Goal: Task Accomplishment & Management: Manage account settings

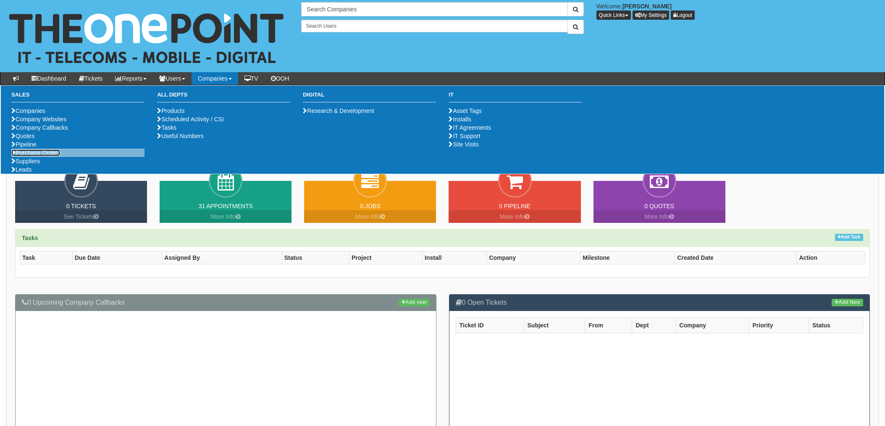
click at [19, 156] on link "Purchase Orders" at bounding box center [35, 153] width 49 height 7
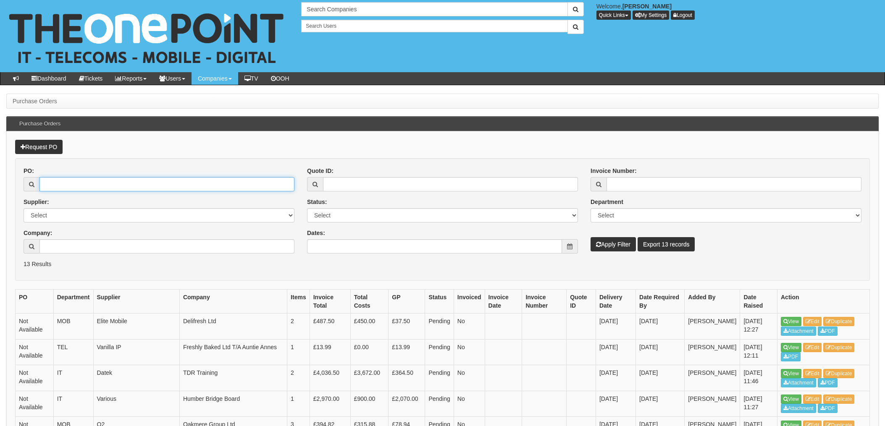
click at [122, 187] on input "PO:" at bounding box center [166, 184] width 255 height 14
type input "19478"
click at [591, 237] on button "Apply Filter" at bounding box center [613, 244] width 45 height 14
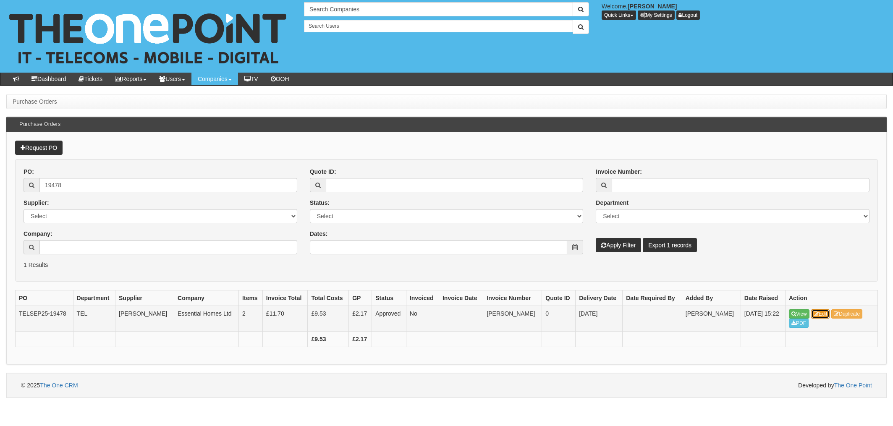
click at [824, 312] on link "Edit" at bounding box center [820, 314] width 19 height 9
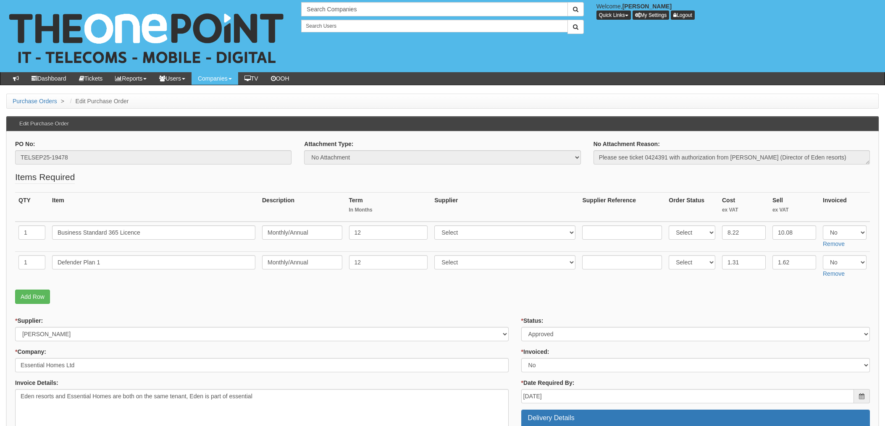
drag, startPoint x: 651, startPoint y: 295, endPoint x: 665, endPoint y: 291, distance: 14.4
click at [651, 295] on p "Add Row" at bounding box center [442, 297] width 855 height 14
click at [744, 253] on td "1.31" at bounding box center [744, 267] width 50 height 30
click at [746, 261] on input "1.31" at bounding box center [744, 262] width 44 height 14
drag, startPoint x: 754, startPoint y: 262, endPoint x: 685, endPoint y: 262, distance: 68.9
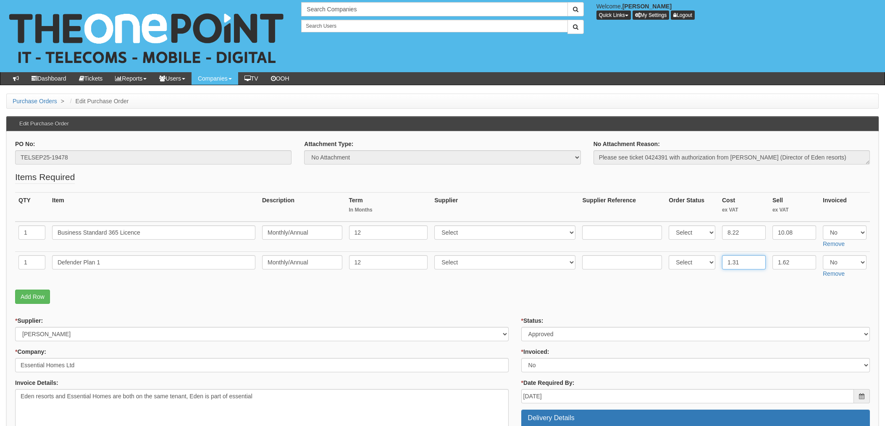
click at [700, 262] on tr "1 Defender Plan 1 Monthly/Annual 12 Select 123 REG.co.uk 1Password 3 4Gon AA Jo…" at bounding box center [442, 267] width 855 height 30
type input "1.40"
click at [755, 302] on p "Add Row" at bounding box center [442, 297] width 855 height 14
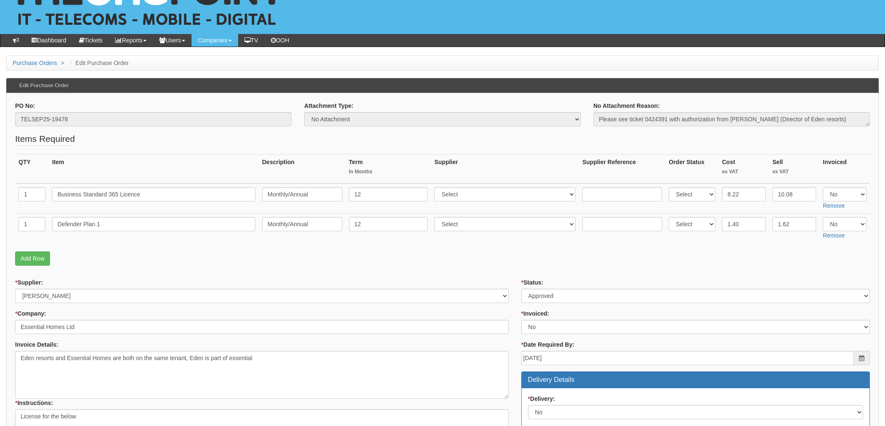
scroll to position [56, 0]
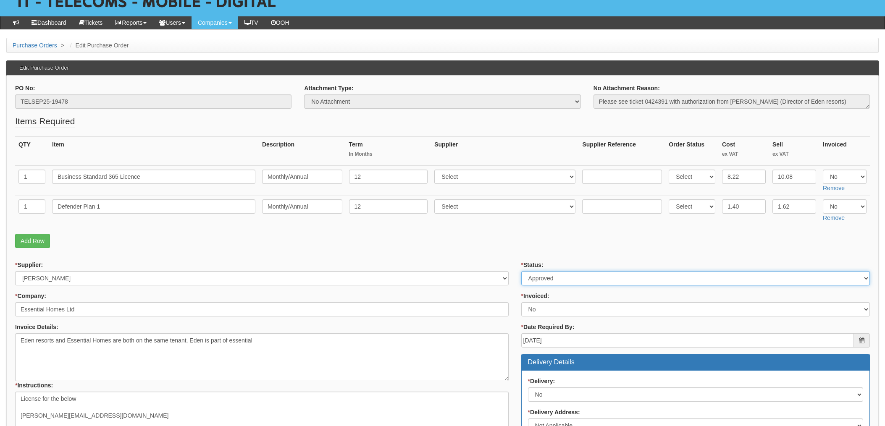
click at [564, 282] on select "Select Approved Completed Delivered Invoiced Ordered Ordered to site Part Order…" at bounding box center [695, 278] width 349 height 14
select select "4"
click at [521, 271] on select "Select Approved Completed Delivered Invoiced Ordered Ordered to site Part Order…" at bounding box center [695, 278] width 349 height 14
click at [554, 309] on select "Select Yes No N/A STB (part of order)" at bounding box center [695, 309] width 349 height 14
select select "1"
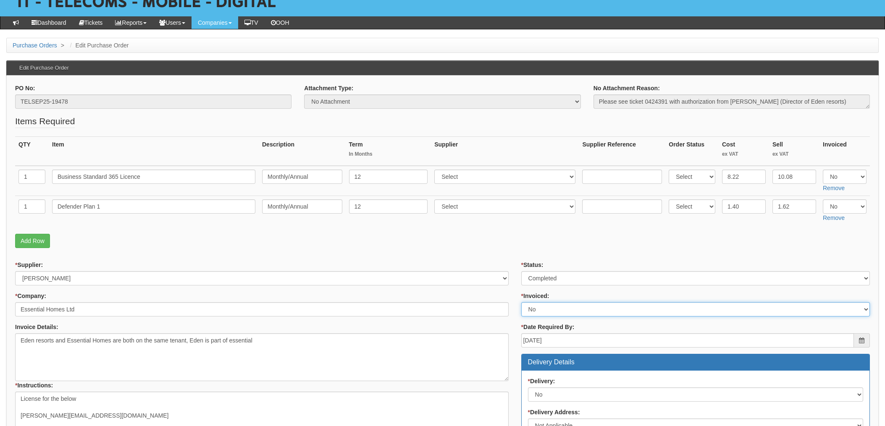
click at [521, 302] on select "Select Yes No N/A STB (part of order)" at bounding box center [695, 309] width 349 height 14
click at [505, 248] on p "Add Row" at bounding box center [442, 241] width 855 height 14
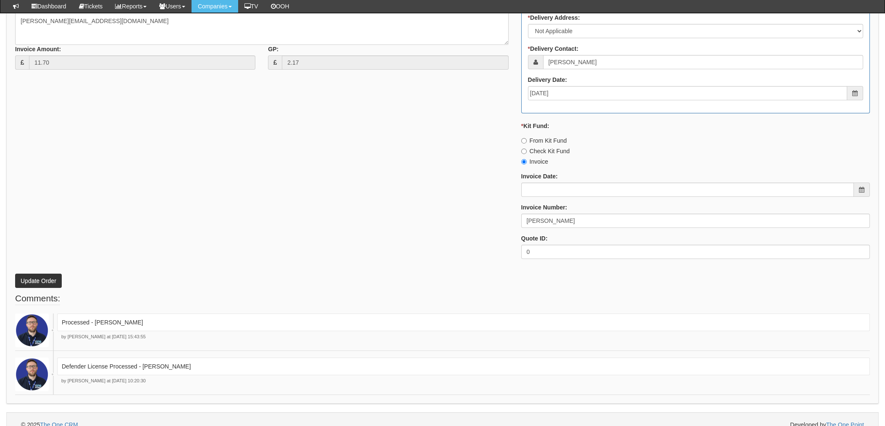
scroll to position [441, 0]
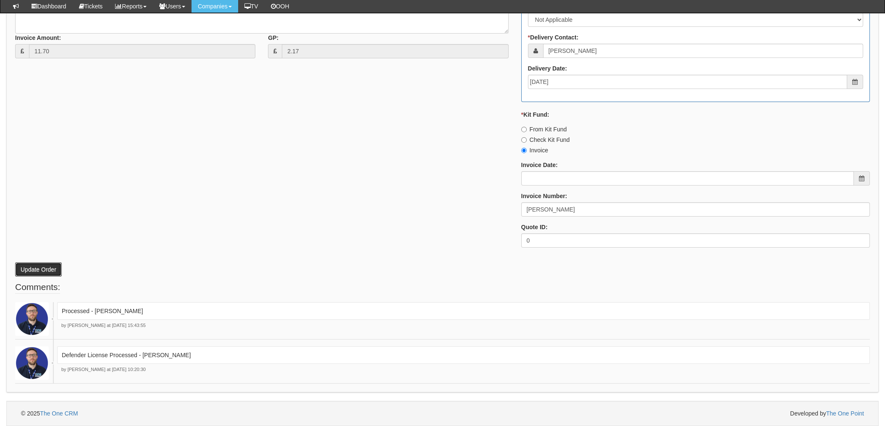
click at [38, 266] on button "Update Order" at bounding box center [38, 270] width 47 height 14
